Goal: Check status

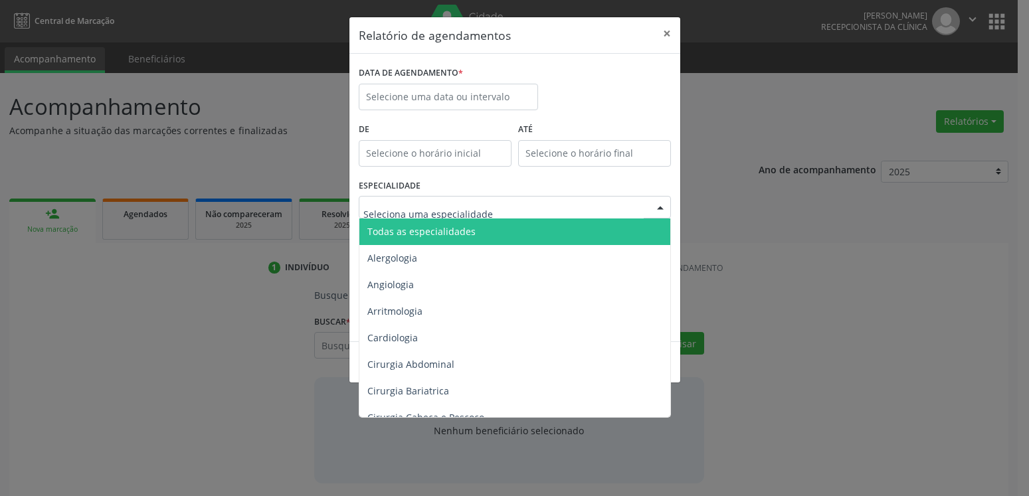
click at [480, 228] on span "Todas as especialidades" at bounding box center [515, 231] width 313 height 27
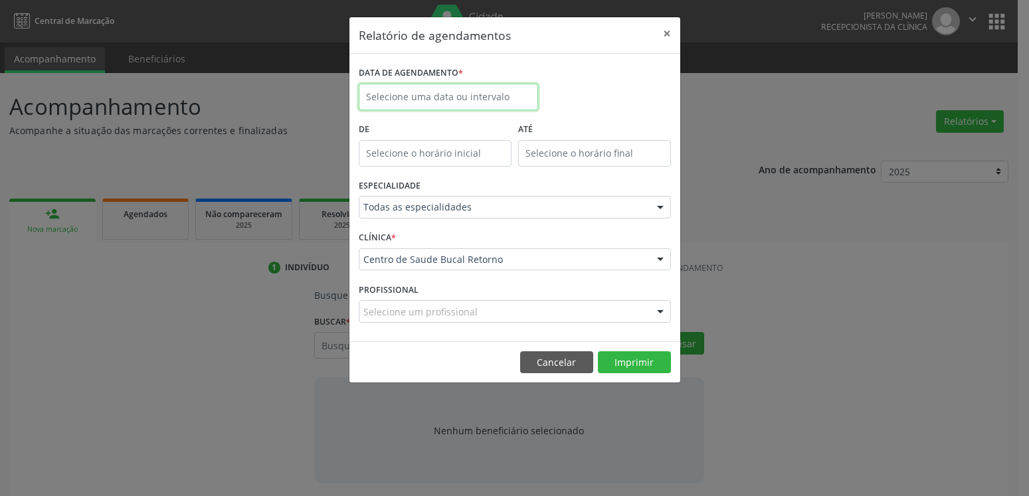
click at [481, 86] on input "text" at bounding box center [448, 97] width 179 height 27
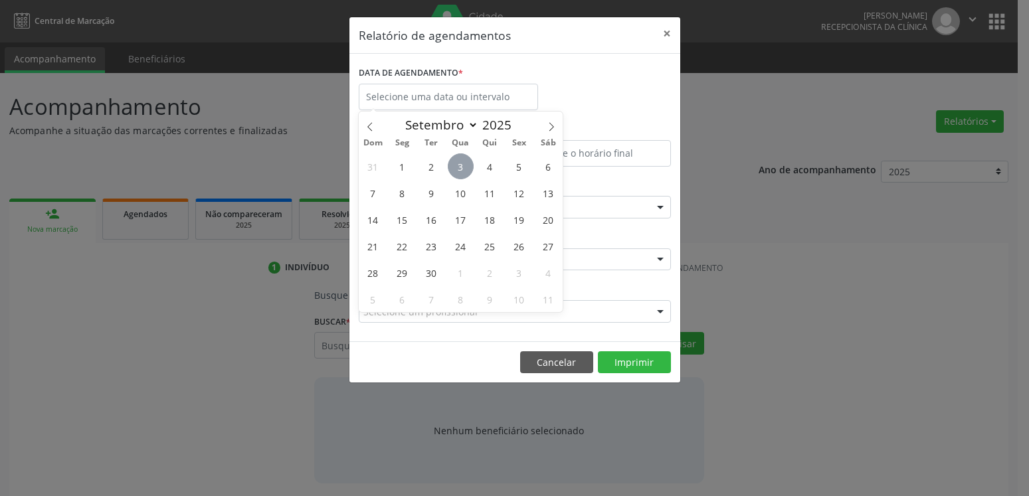
click at [456, 167] on span "3" at bounding box center [461, 166] width 26 height 26
type input "[DATE]"
click at [456, 167] on span "3" at bounding box center [461, 166] width 26 height 26
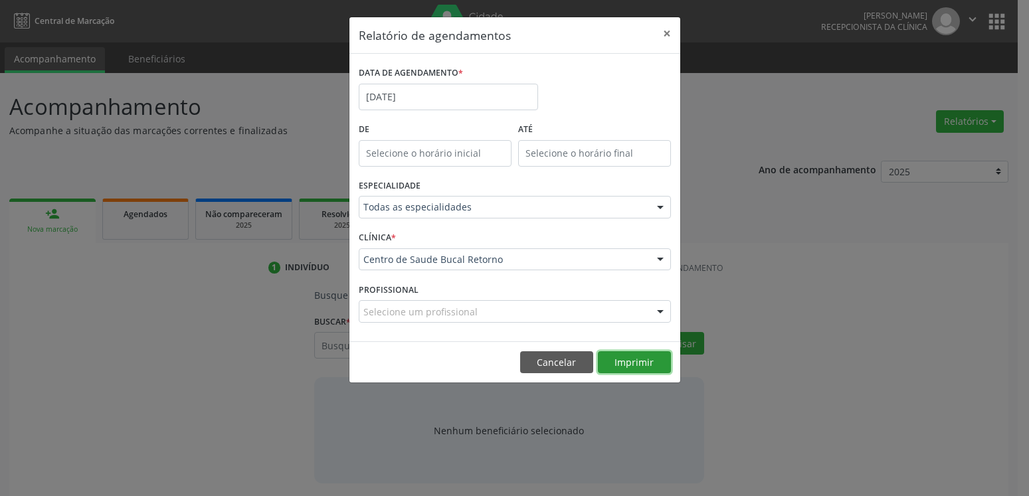
click at [635, 363] on button "Imprimir" at bounding box center [634, 362] width 73 height 23
click at [669, 37] on button "×" at bounding box center [666, 33] width 27 height 33
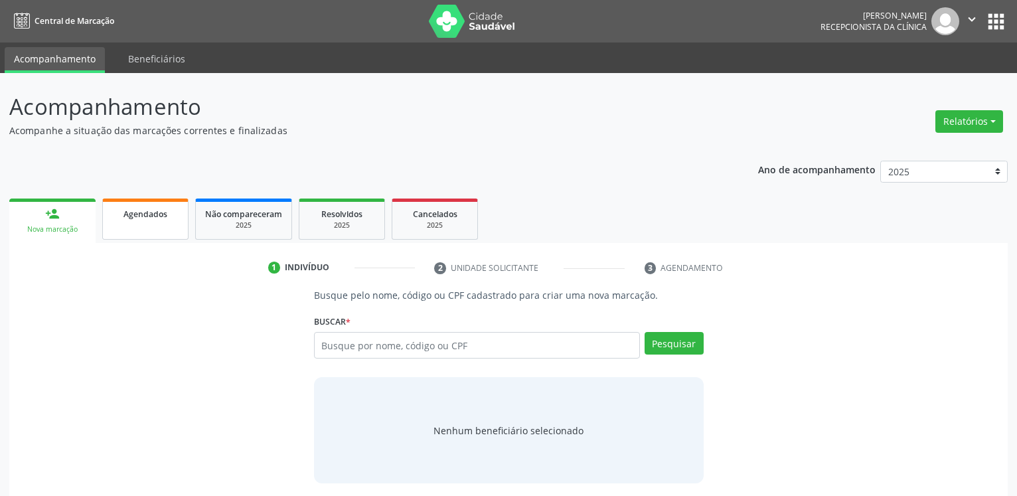
click at [154, 220] on div "Agendados" at bounding box center [145, 214] width 66 height 14
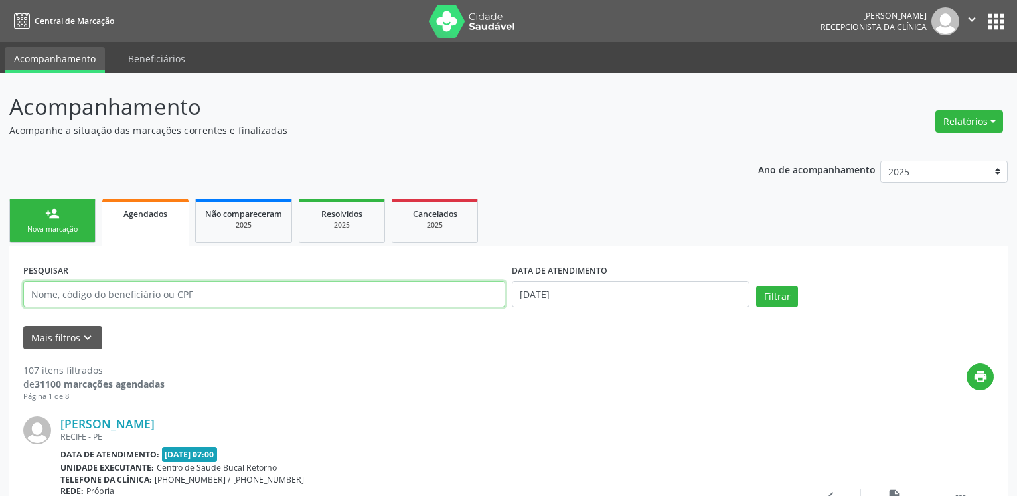
click at [236, 290] on input "text" at bounding box center [264, 294] width 482 height 27
paste input "[PERSON_NAME]"
type input "[PERSON_NAME]"
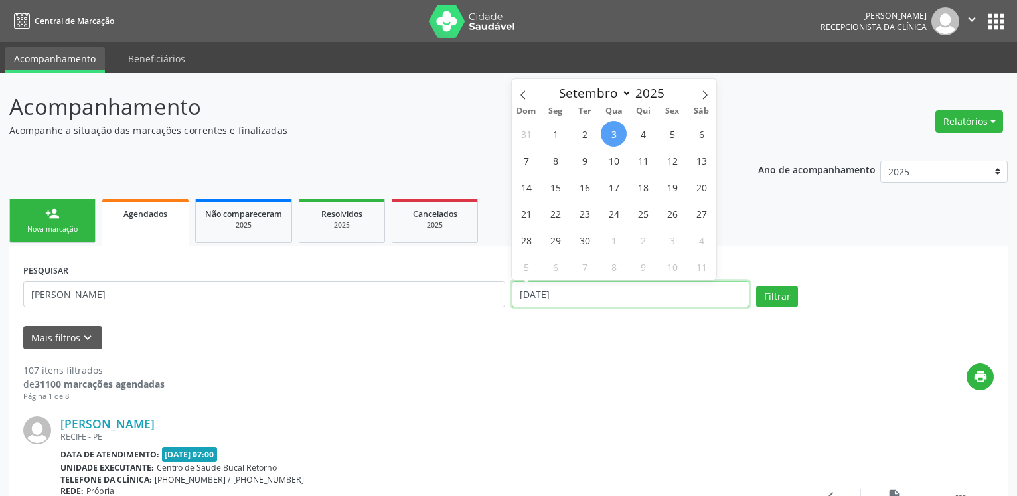
drag, startPoint x: 602, startPoint y: 299, endPoint x: 447, endPoint y: 302, distance: 155.4
click at [512, 302] on input "[DATE]" at bounding box center [631, 294] width 238 height 27
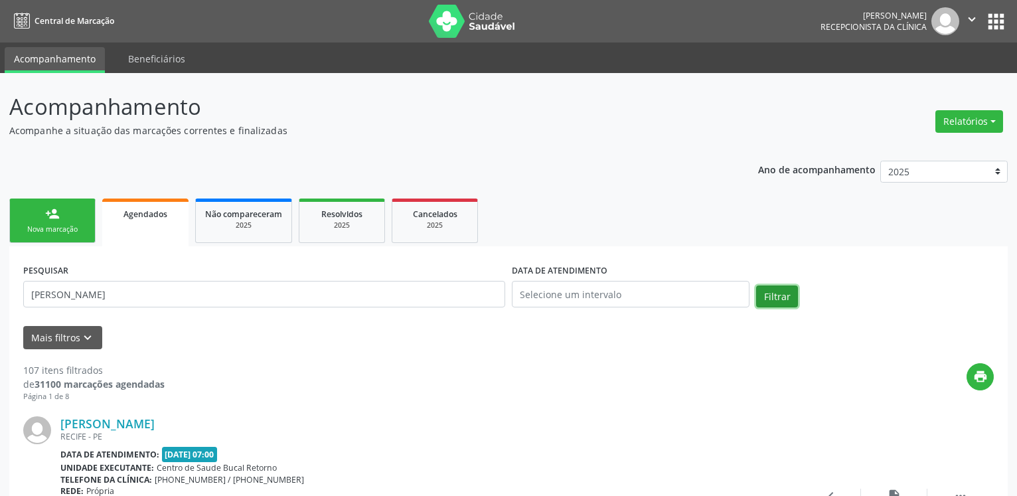
click at [793, 295] on button "Filtrar" at bounding box center [777, 297] width 42 height 23
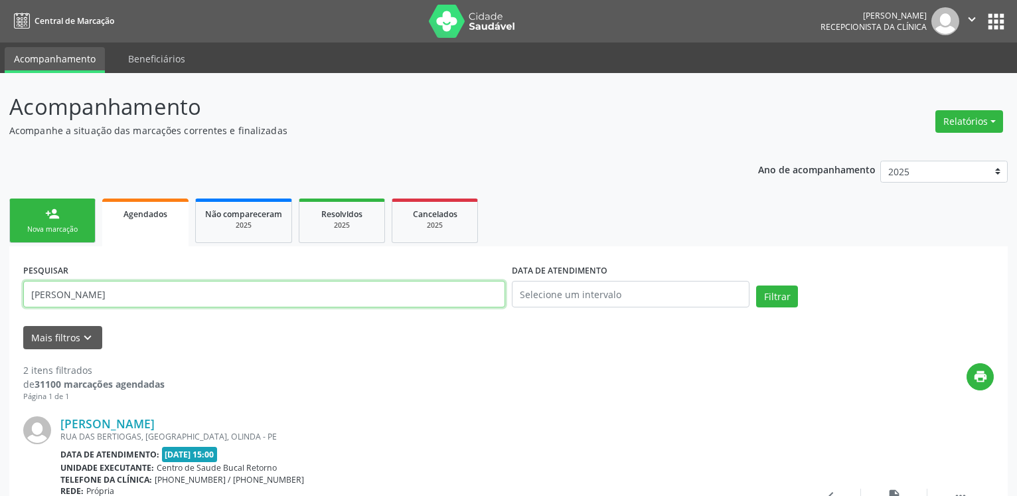
drag, startPoint x: 203, startPoint y: 295, endPoint x: -34, endPoint y: 292, distance: 236.4
click at [23, 292] on input "[PERSON_NAME]" at bounding box center [264, 294] width 482 height 27
paste input "[PERSON_NAME]"
type input "[PERSON_NAME]"
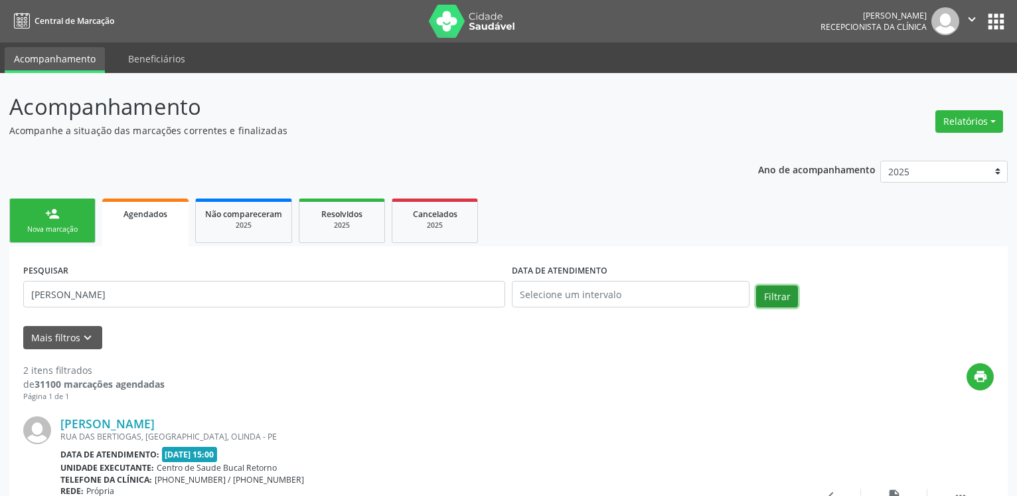
click at [791, 292] on button "Filtrar" at bounding box center [777, 297] width 42 height 23
click at [343, 218] on span "Resolvidos" at bounding box center [341, 213] width 41 height 11
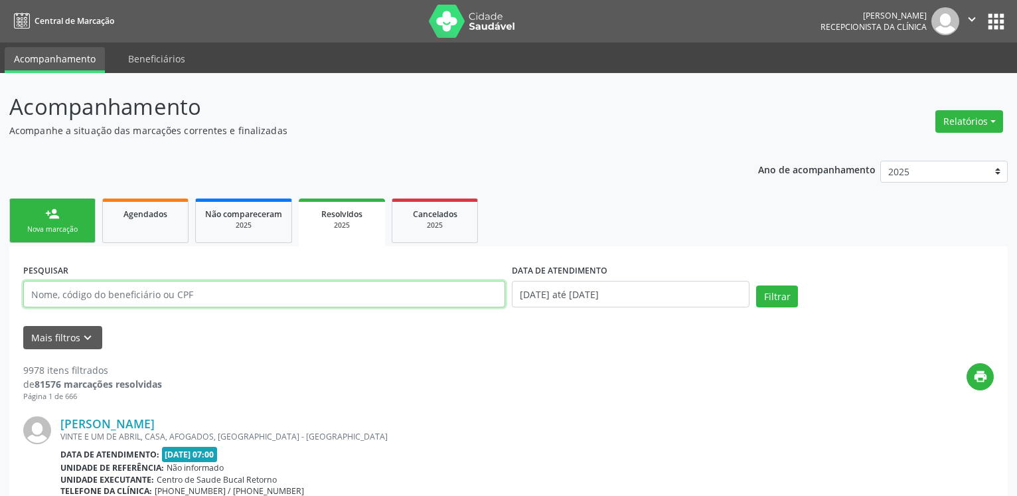
click at [212, 289] on input "text" at bounding box center [264, 294] width 482 height 27
paste input "[PERSON_NAME]"
type input "[PERSON_NAME]"
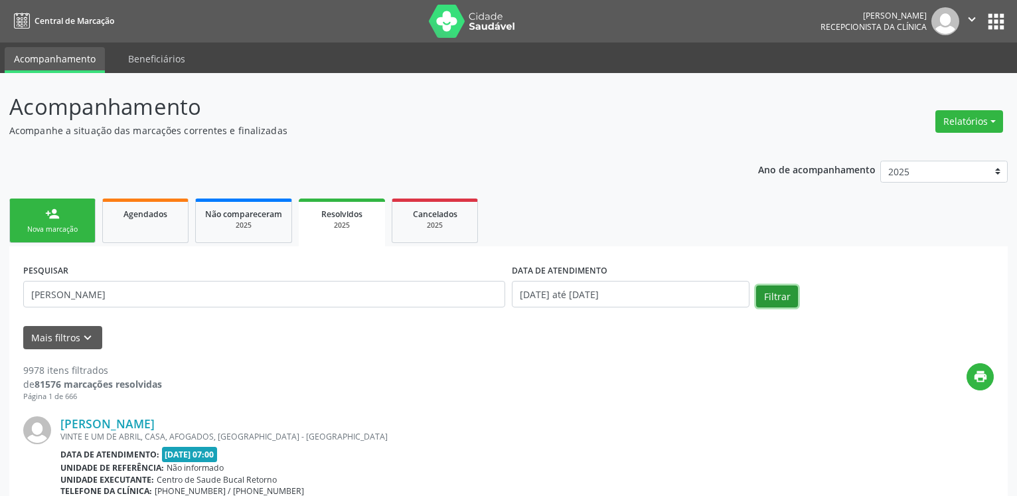
click at [786, 292] on button "Filtrar" at bounding box center [777, 297] width 42 height 23
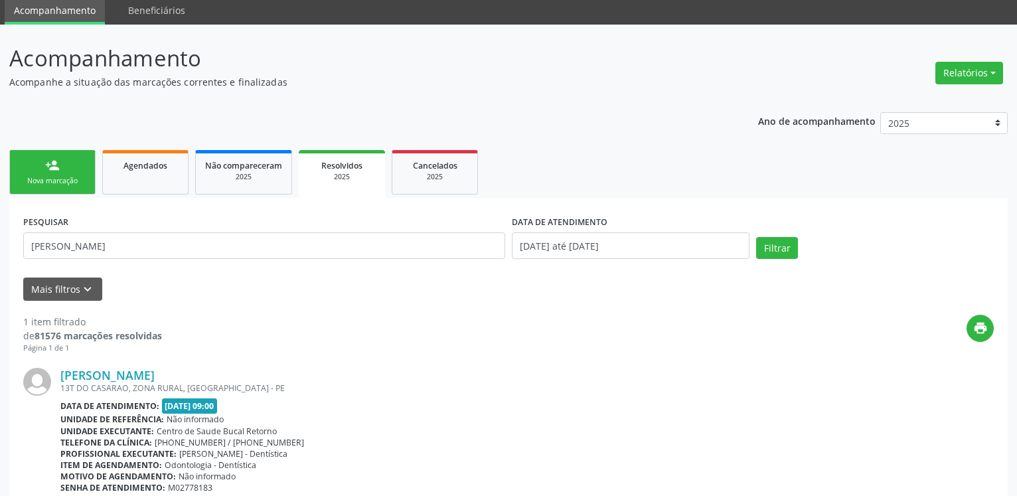
scroll to position [120, 0]
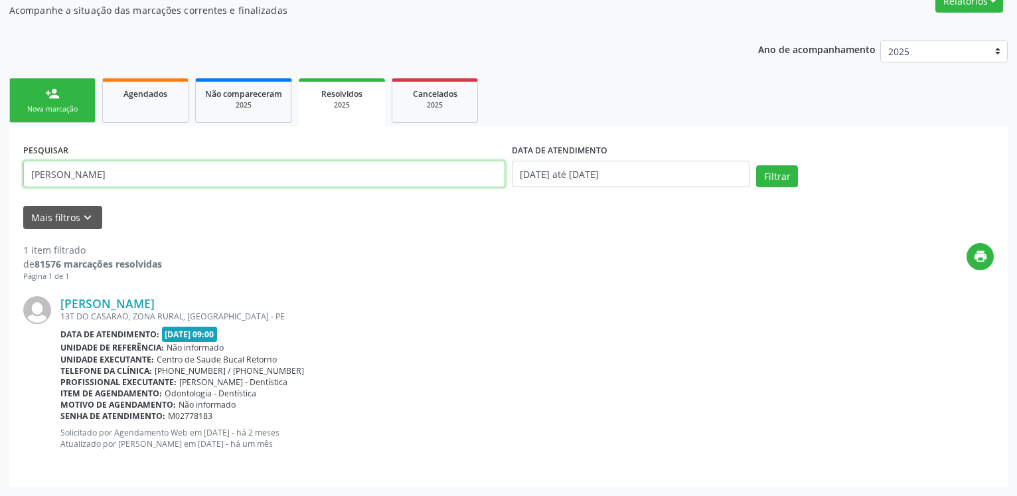
drag, startPoint x: 230, startPoint y: 164, endPoint x: -34, endPoint y: 229, distance: 272.2
click at [23, 187] on input "[PERSON_NAME]" at bounding box center [264, 174] width 482 height 27
click at [252, 183] on input "text" at bounding box center [264, 174] width 482 height 27
paste input "[PERSON_NAME]"
type input "[PERSON_NAME]"
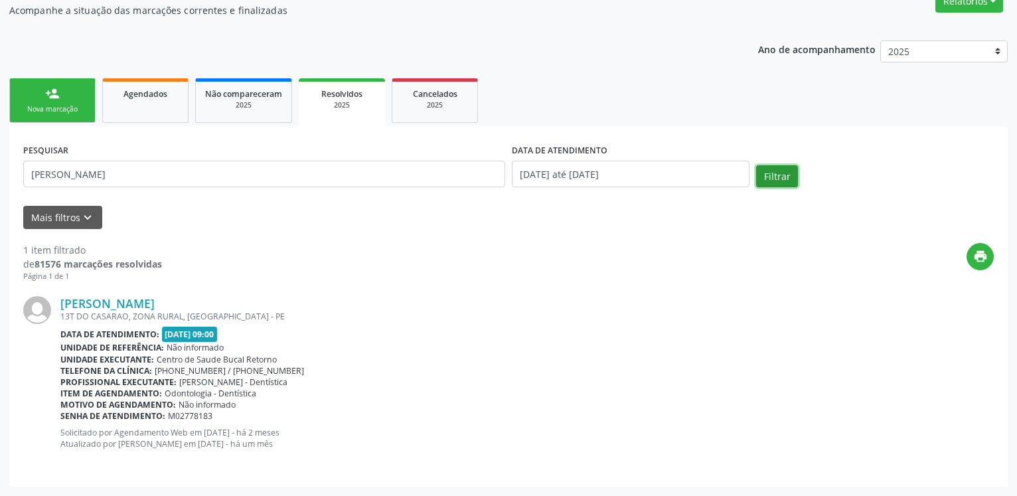
click at [772, 182] on button "Filtrar" at bounding box center [777, 176] width 42 height 23
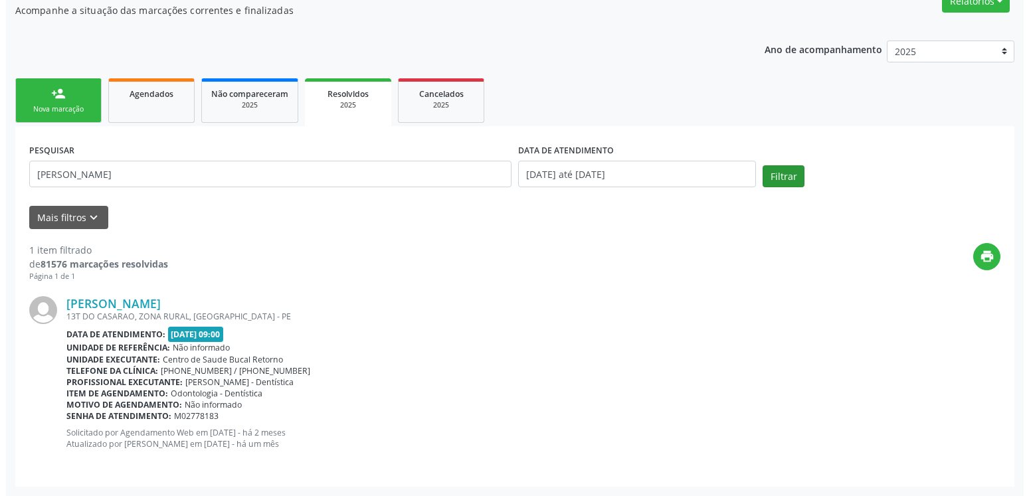
scroll to position [0, 0]
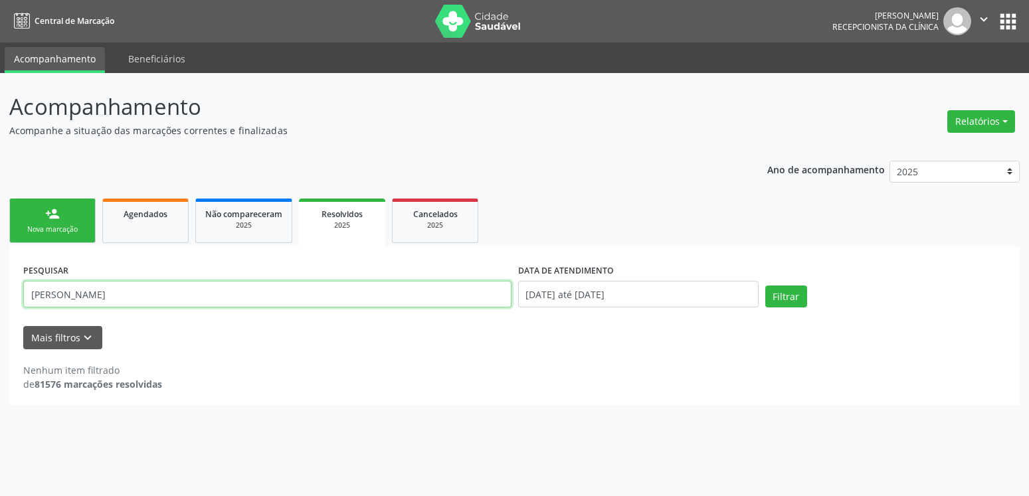
click at [157, 299] on input "[PERSON_NAME]" at bounding box center [267, 294] width 488 height 27
drag, startPoint x: 169, startPoint y: 292, endPoint x: -34, endPoint y: 314, distance: 204.4
click at [23, 307] on input "[PERSON_NAME]" at bounding box center [267, 294] width 488 height 27
